Goal: Information Seeking & Learning: Learn about a topic

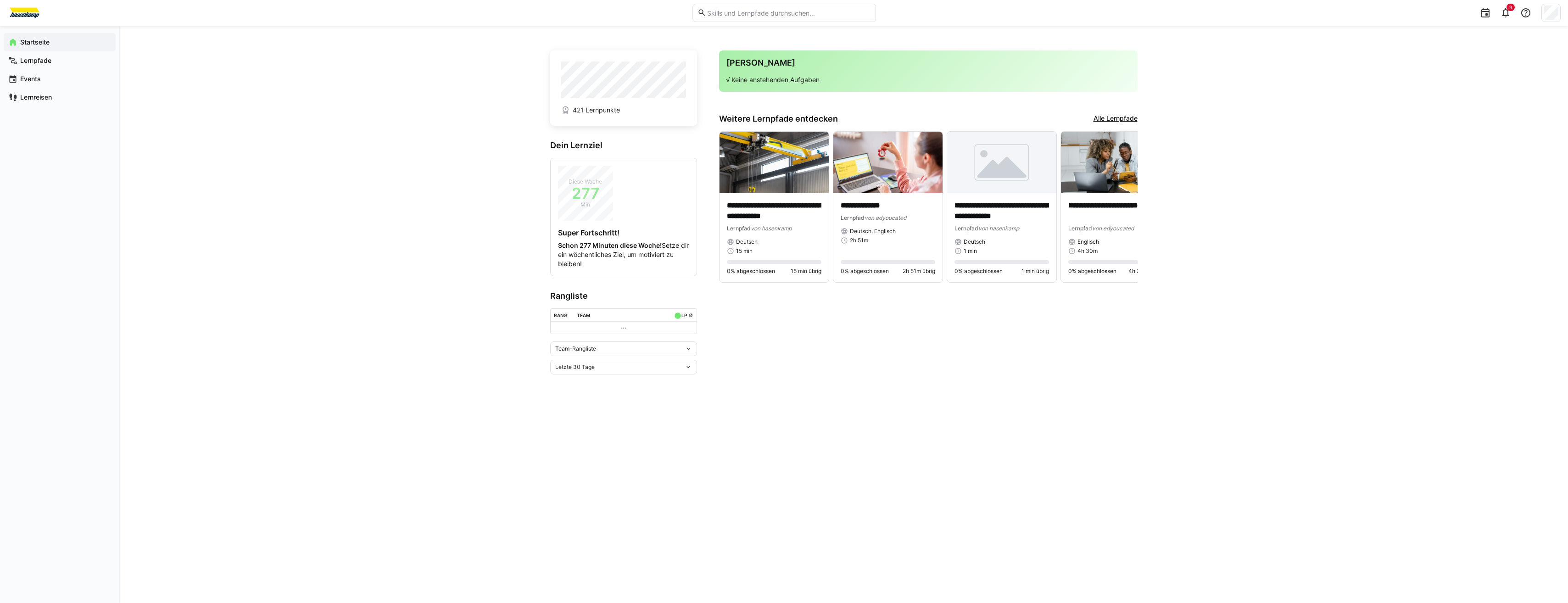
click at [1110, 117] on link "Alle Lernpfade" at bounding box center [1116, 119] width 44 height 10
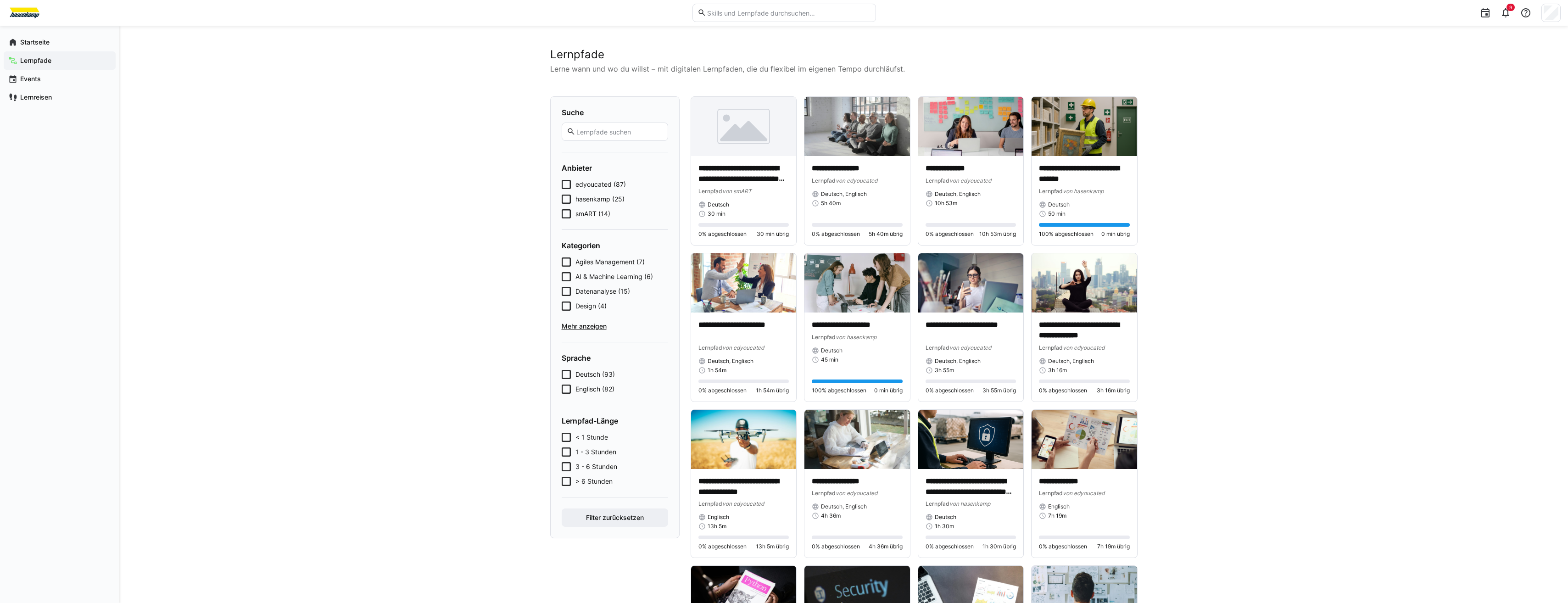
click at [595, 214] on span "smART (14)" at bounding box center [592, 213] width 35 height 9
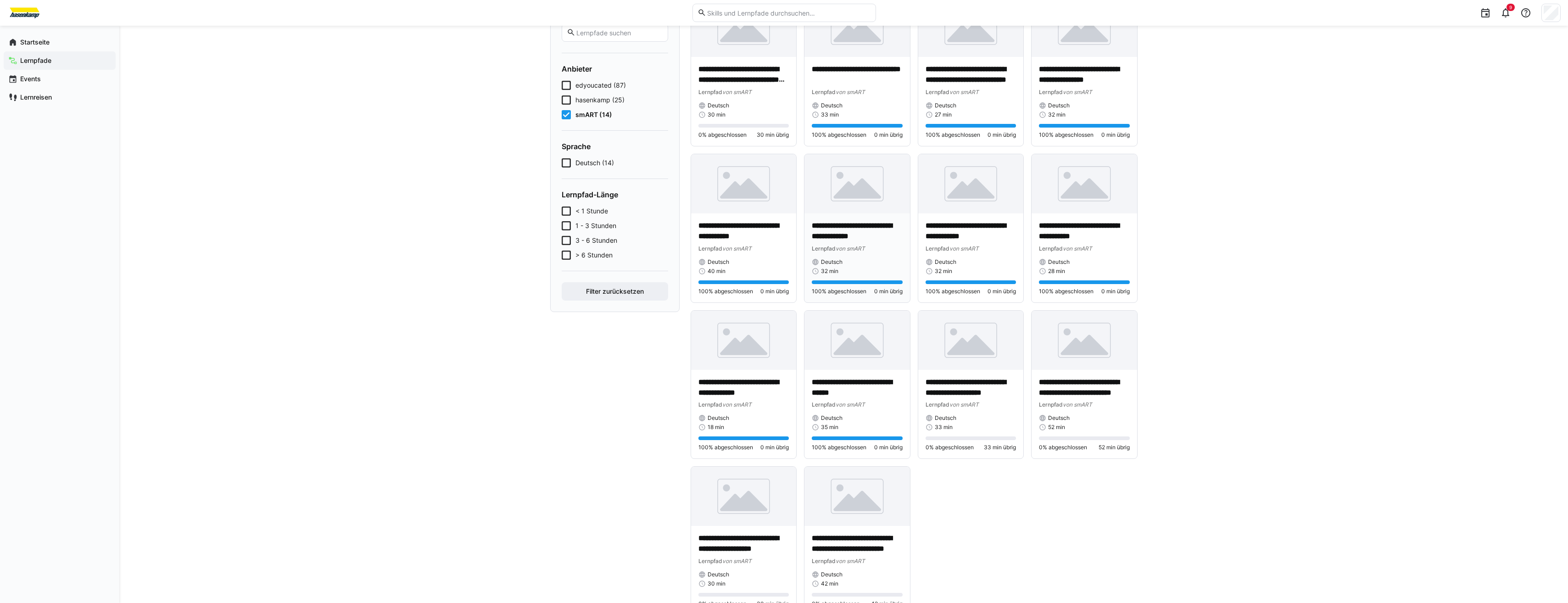
scroll to position [134, 0]
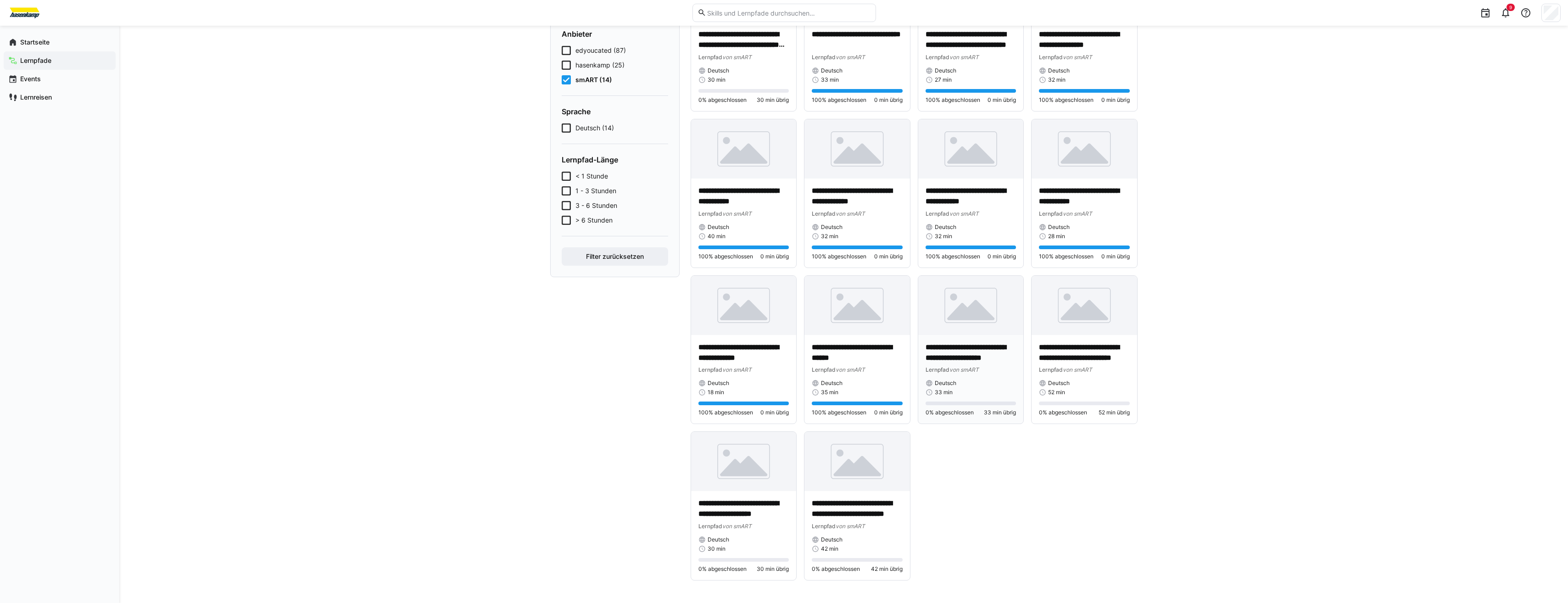
click at [959, 341] on div "**********" at bounding box center [971, 380] width 106 height 89
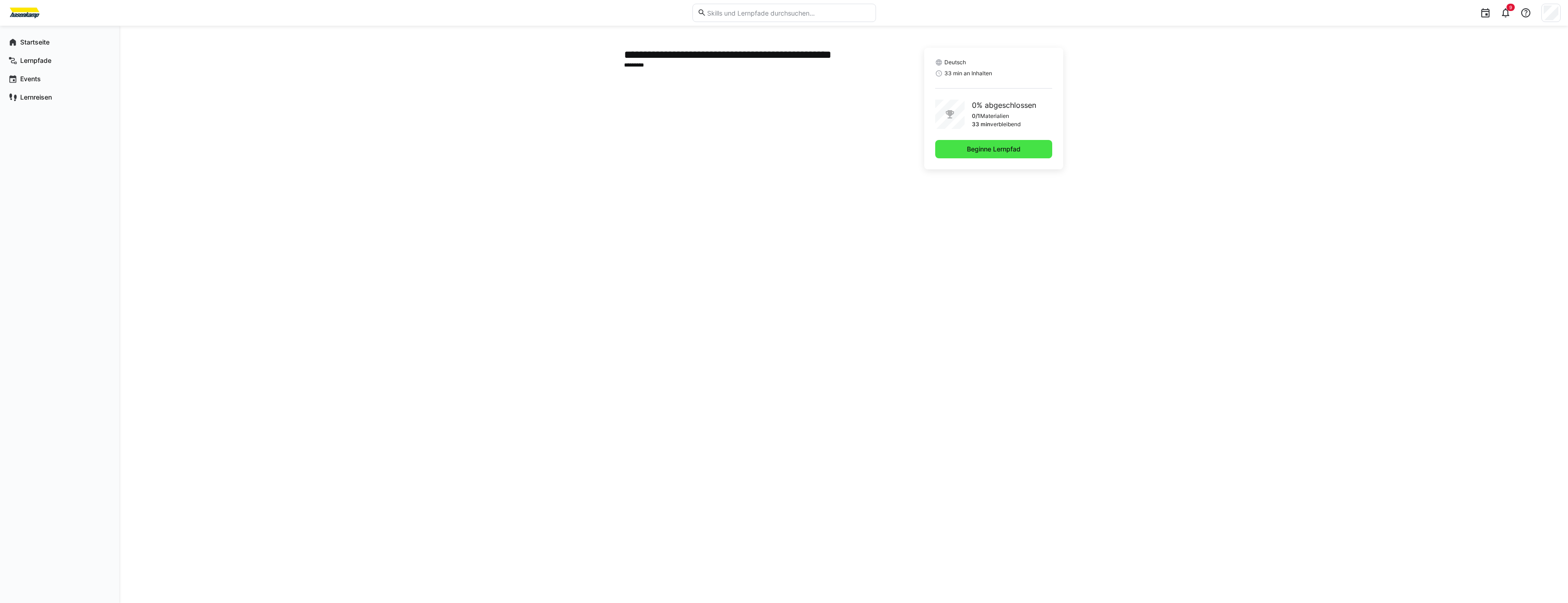
click at [976, 150] on span "Beginne Lernpfad" at bounding box center [993, 149] width 56 height 9
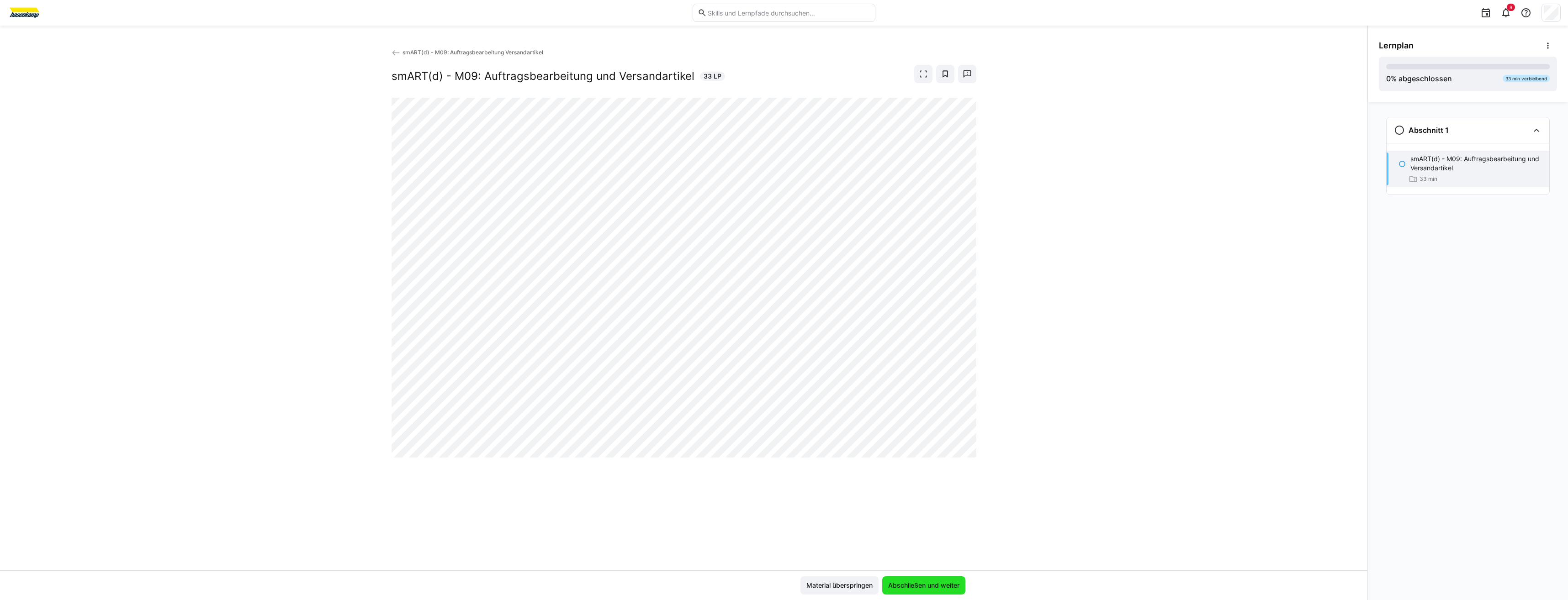
click at [917, 587] on span "Abschließen und weiter" at bounding box center [924, 585] width 74 height 9
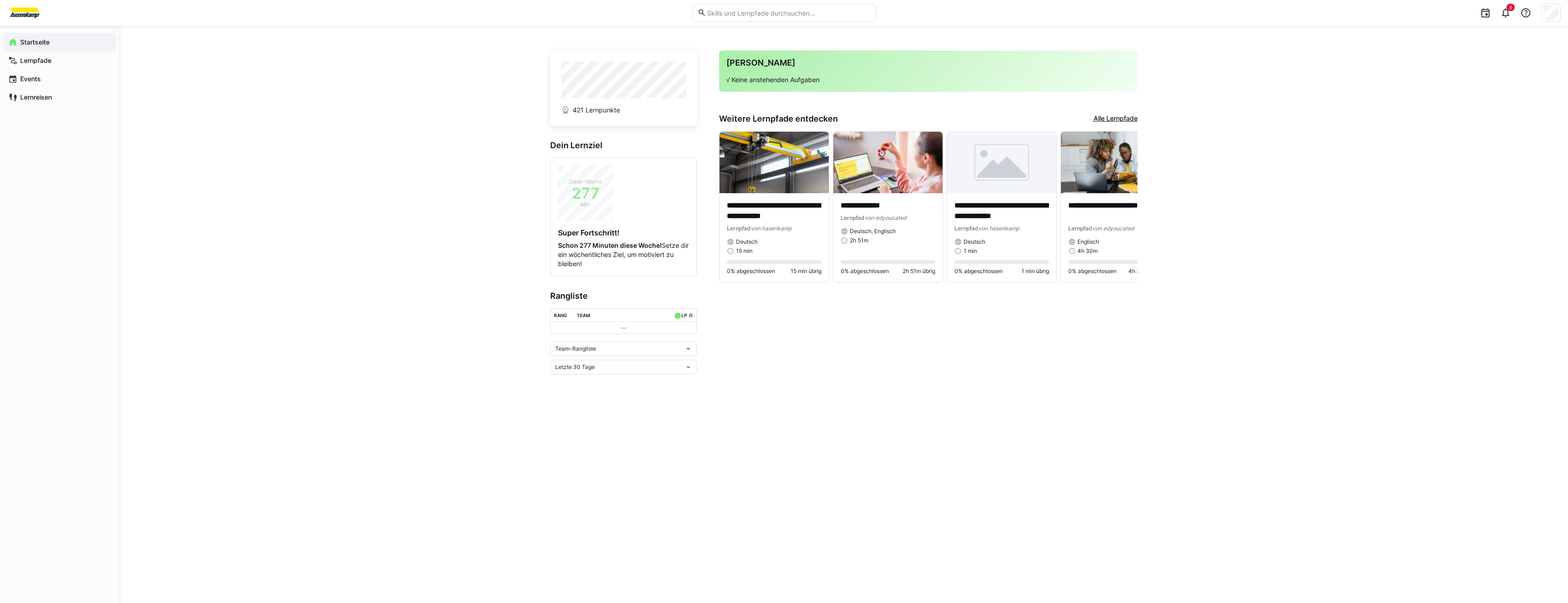
click at [1103, 117] on link "Alle Lernpfade" at bounding box center [1116, 119] width 44 height 10
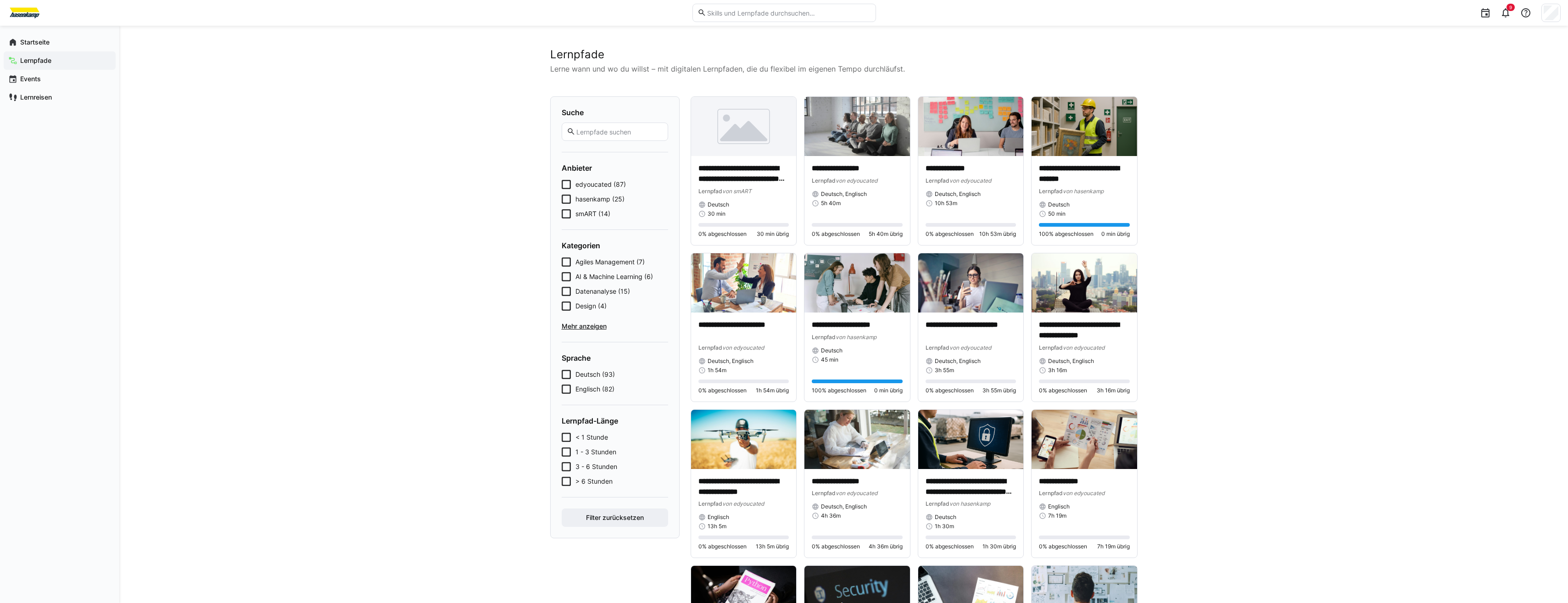
click at [603, 215] on span "smART (14)" at bounding box center [592, 213] width 35 height 9
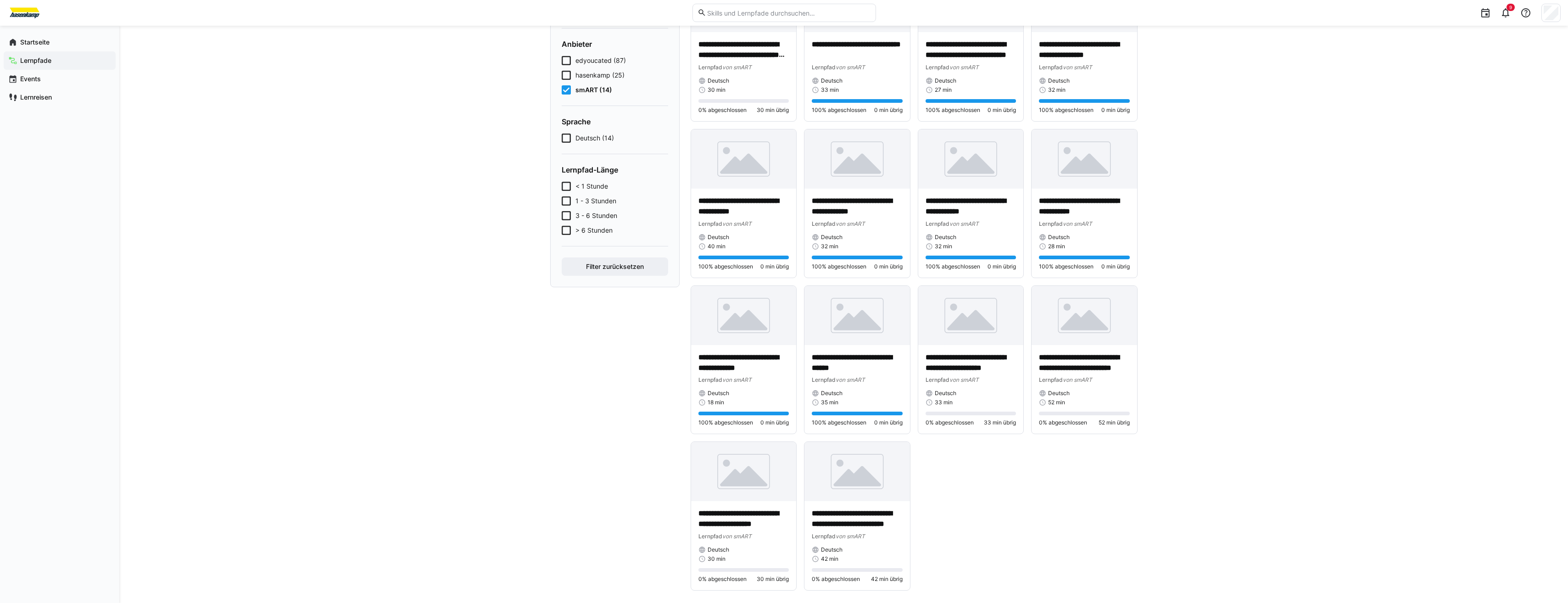
scroll to position [134, 0]
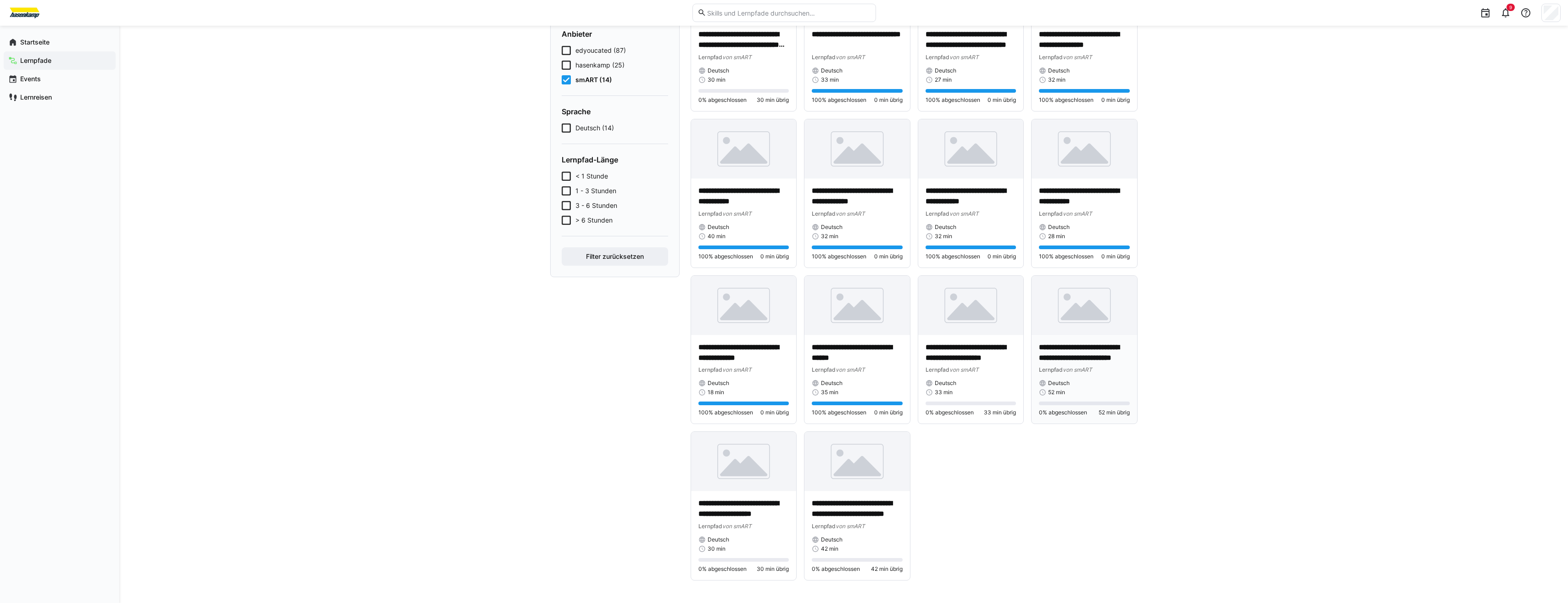
click at [1073, 353] on p "**********" at bounding box center [1084, 353] width 91 height 21
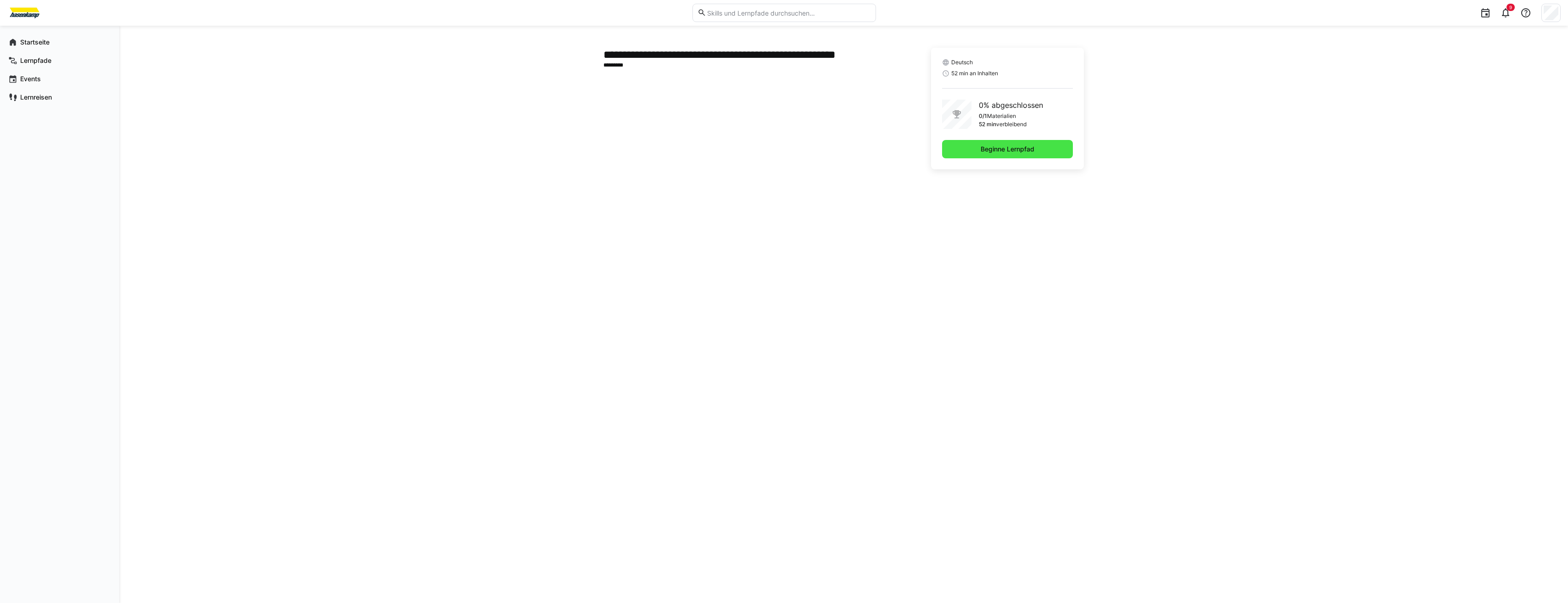
click at [1015, 152] on span "Beginne Lernpfad" at bounding box center [1007, 149] width 56 height 9
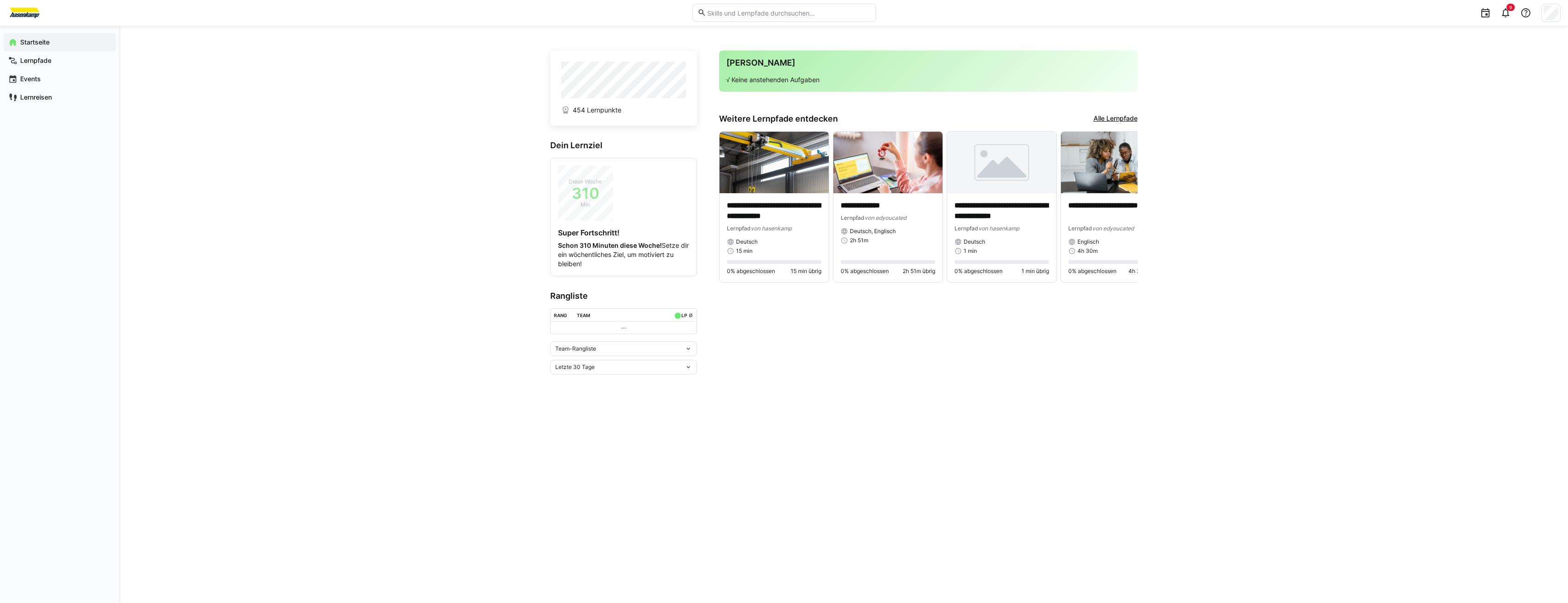
click at [1108, 119] on link "Alle Lernpfade" at bounding box center [1116, 119] width 44 height 10
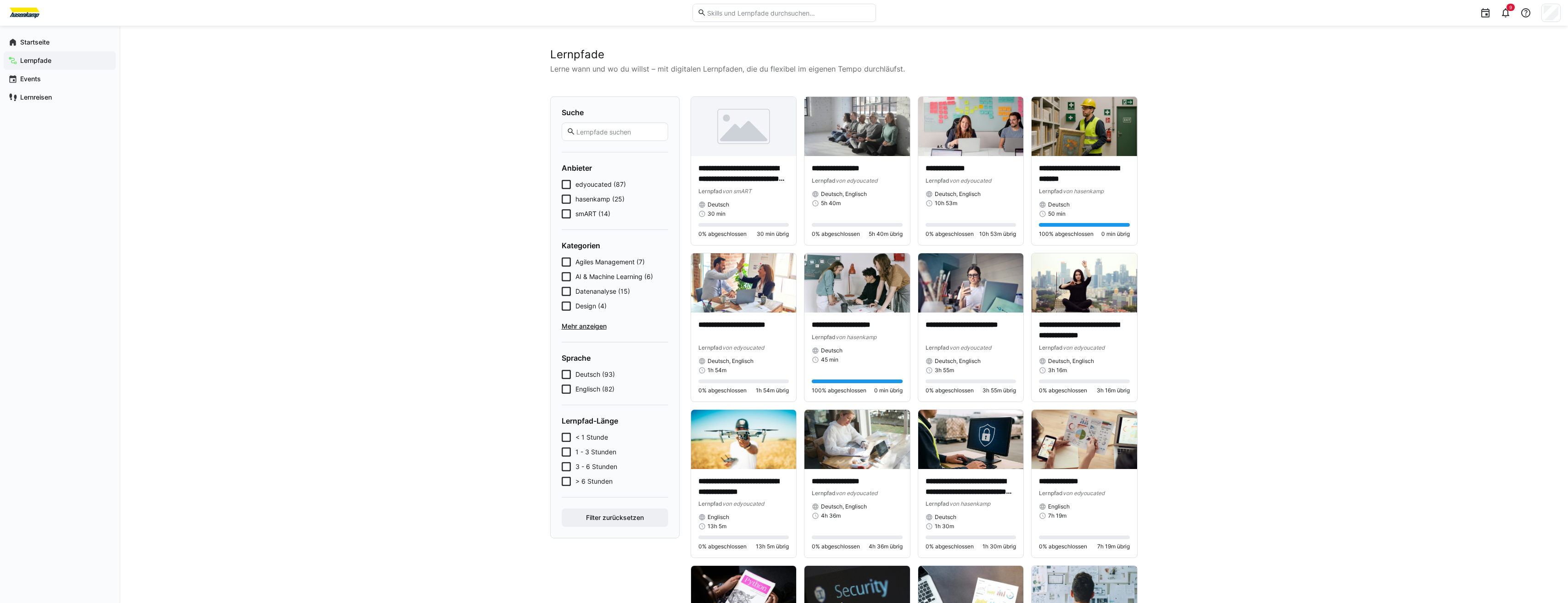
click at [592, 199] on span "hasenkamp (25)" at bounding box center [600, 199] width 49 height 9
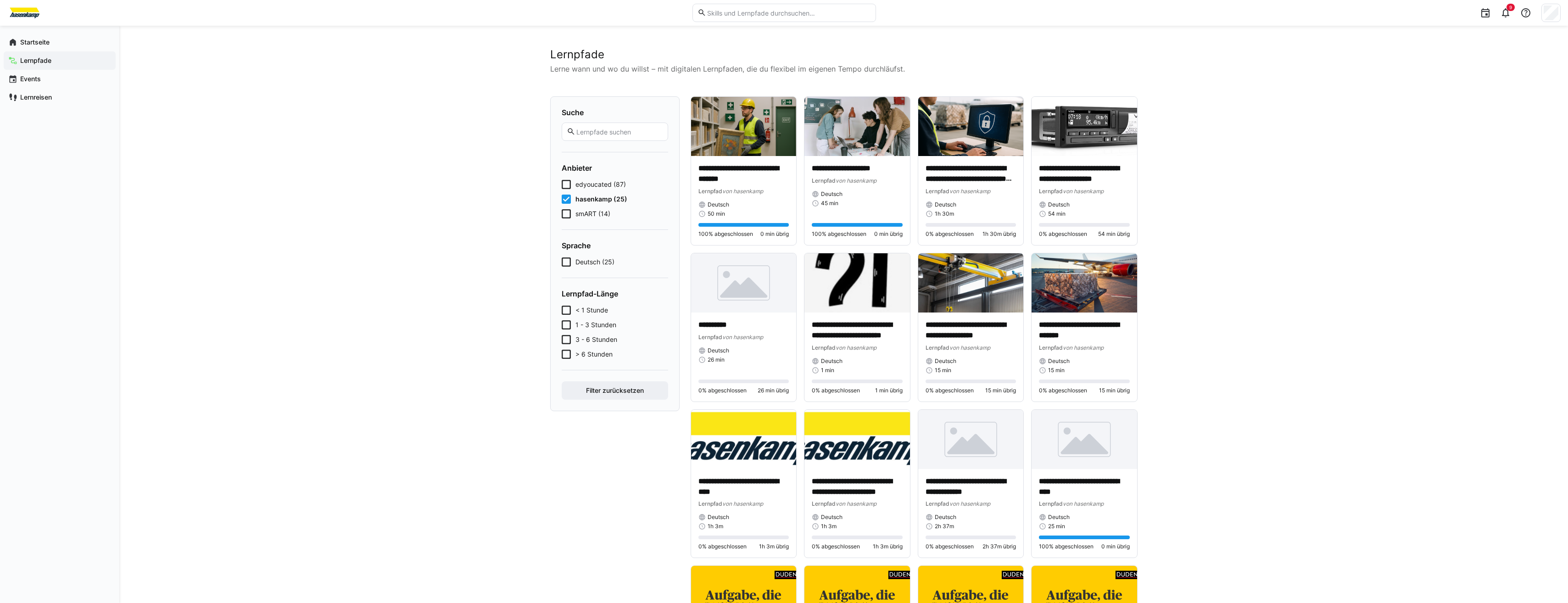
click at [582, 213] on span "smART (14)" at bounding box center [592, 213] width 35 height 9
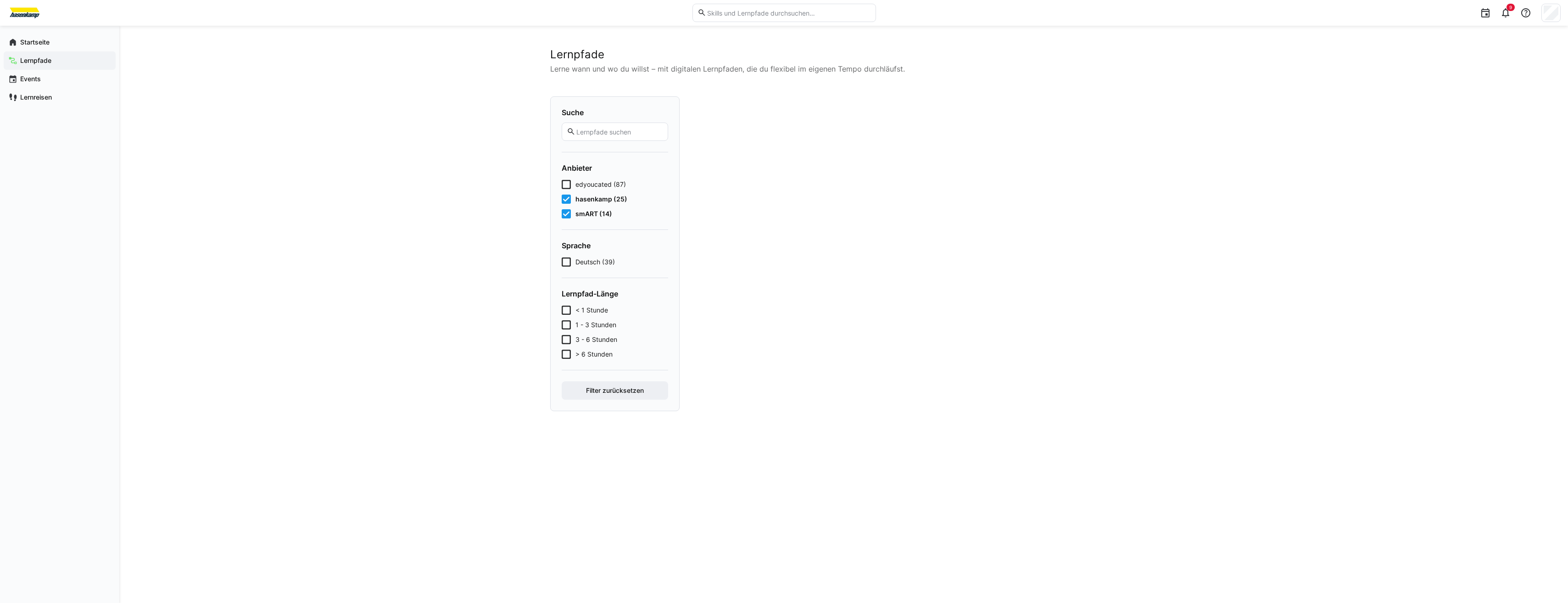
click at [578, 194] on div "edyoucated (87) hasenkamp (25) smART (14)" at bounding box center [615, 199] width 106 height 39
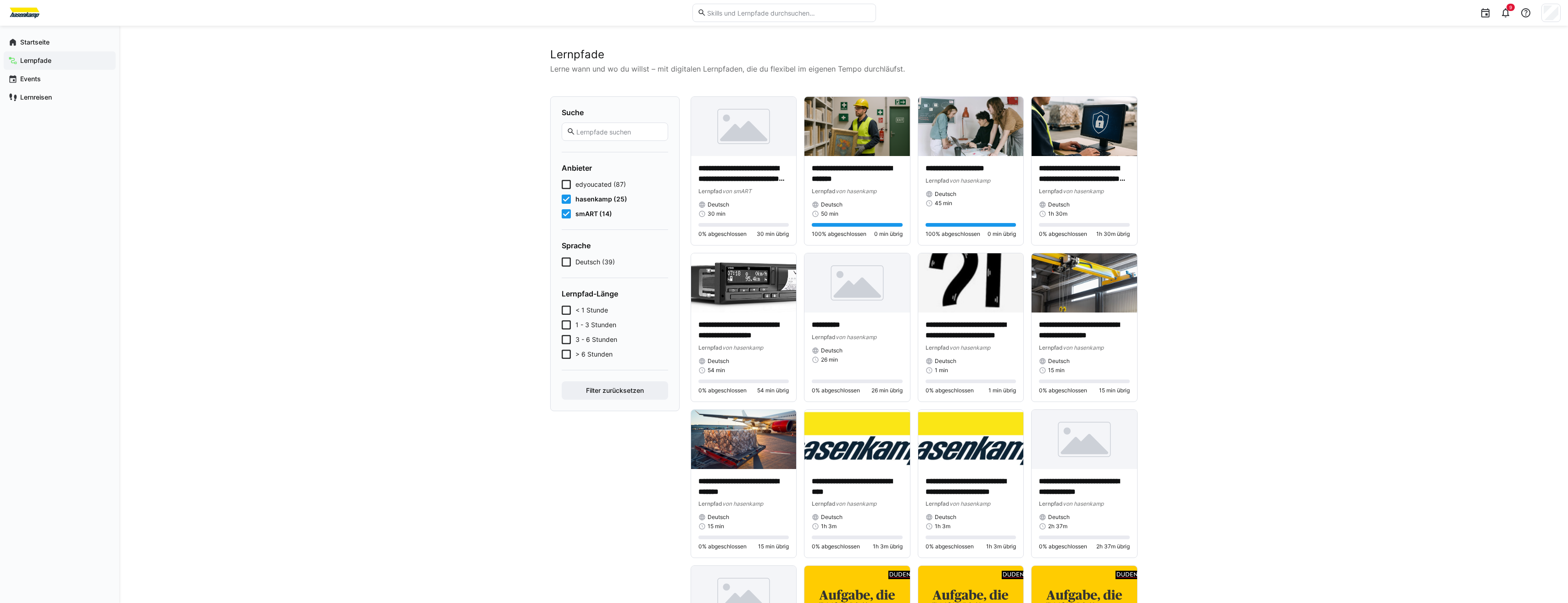
click at [578, 200] on span "hasenkamp (25)" at bounding box center [601, 199] width 52 height 9
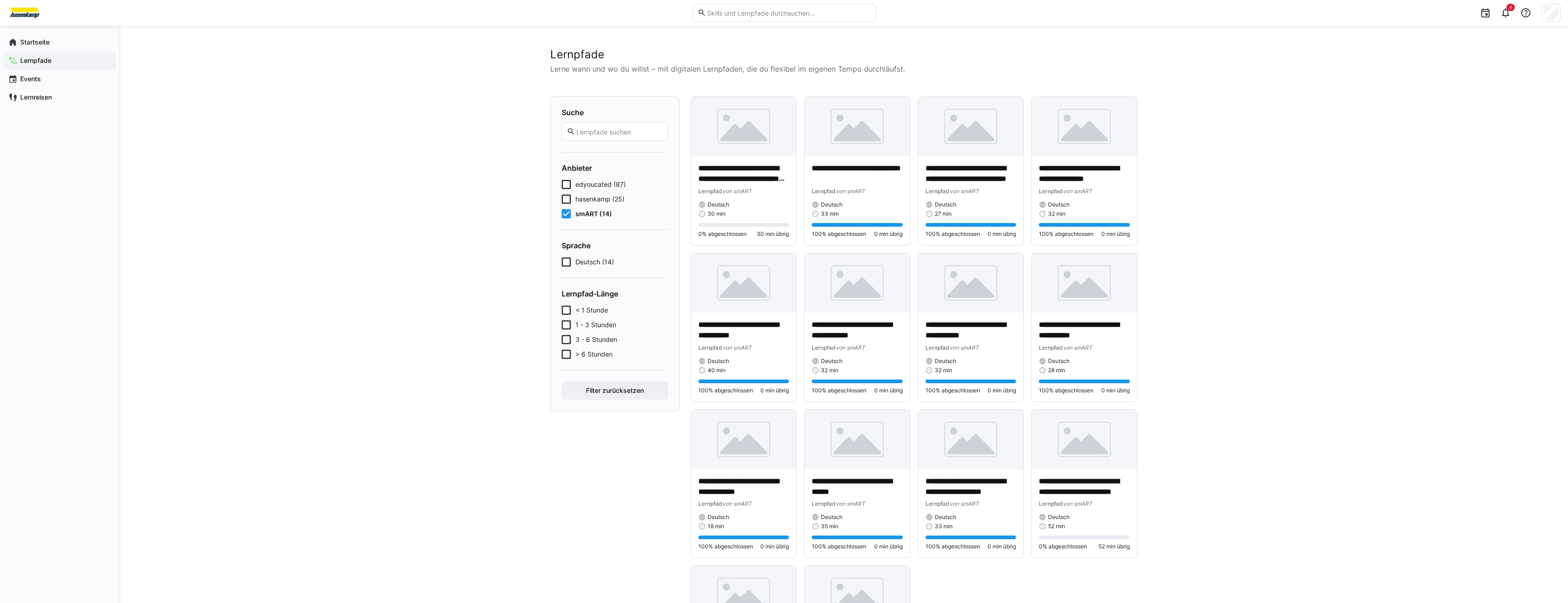
click at [597, 310] on span "< 1 Stunde" at bounding box center [591, 310] width 32 height 9
